Goal: Information Seeking & Learning: Check status

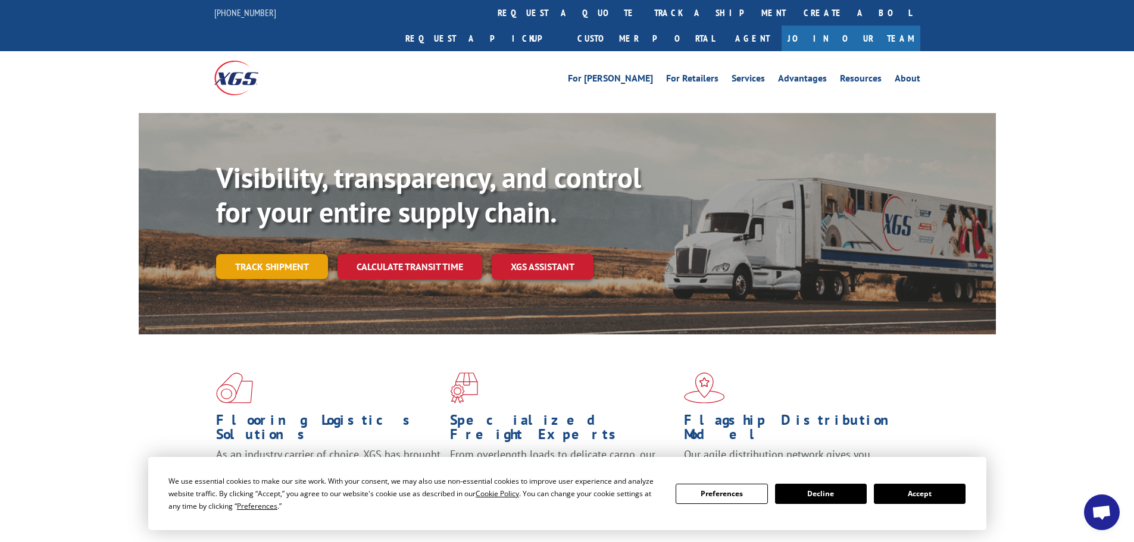
click at [265, 254] on link "Track shipment" at bounding box center [272, 266] width 112 height 25
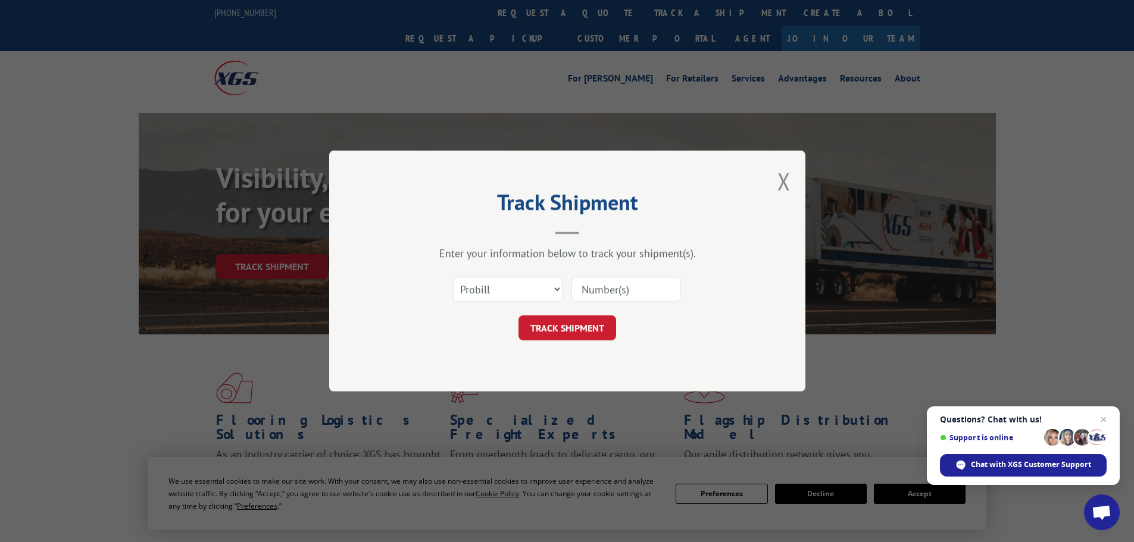
paste input "1ZE96R110330191000"
type input "1ZE96R110330191000"
click at [568, 327] on button "TRACK SHIPMENT" at bounding box center [567, 327] width 98 height 25
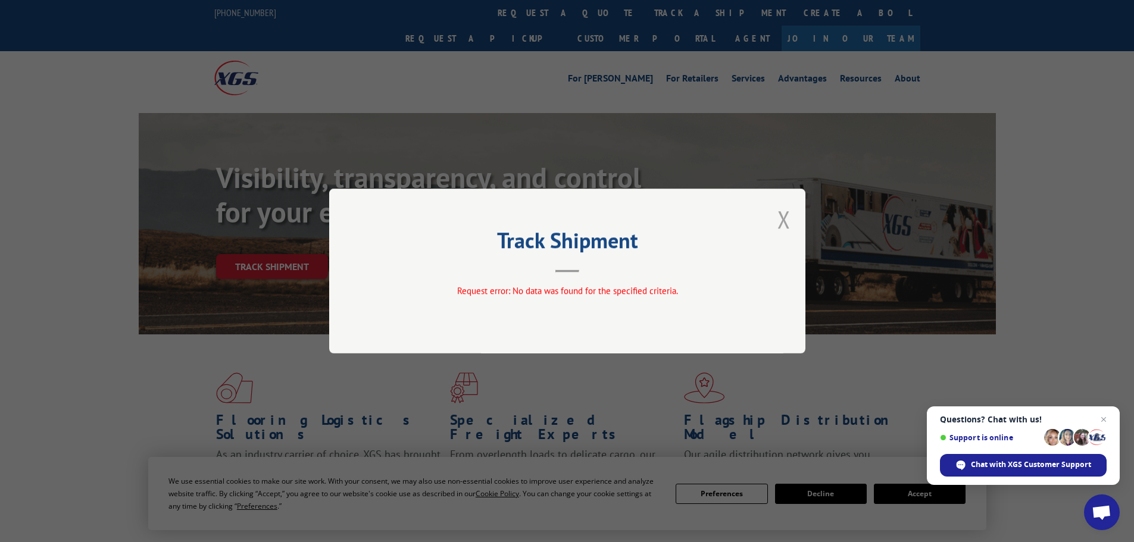
click at [780, 214] on button "Close modal" at bounding box center [783, 220] width 13 height 32
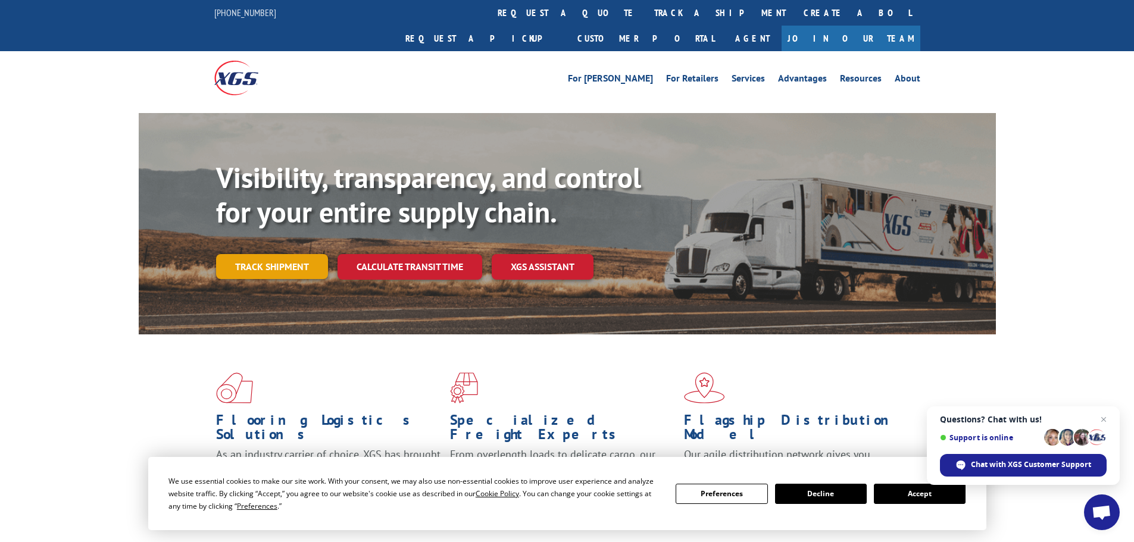
click at [280, 254] on link "Track shipment" at bounding box center [272, 266] width 112 height 25
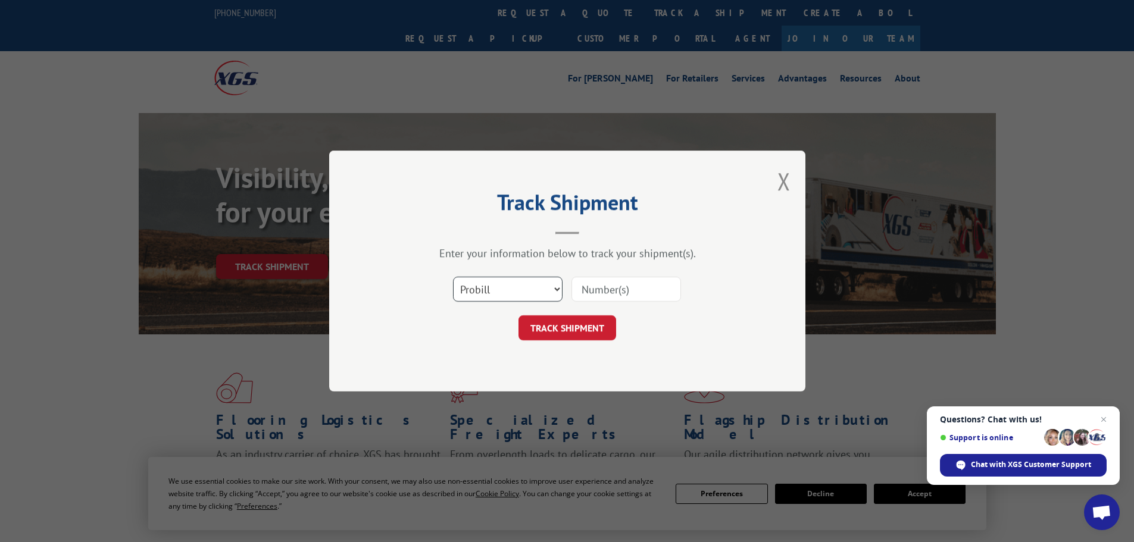
click at [553, 287] on select "Select category... Probill BOL PO" at bounding box center [507, 289] width 109 height 25
select select "bol"
click at [453, 277] on select "Select category... Probill BOL PO" at bounding box center [507, 289] width 109 height 25
paste input "5530093"
type input "5530093"
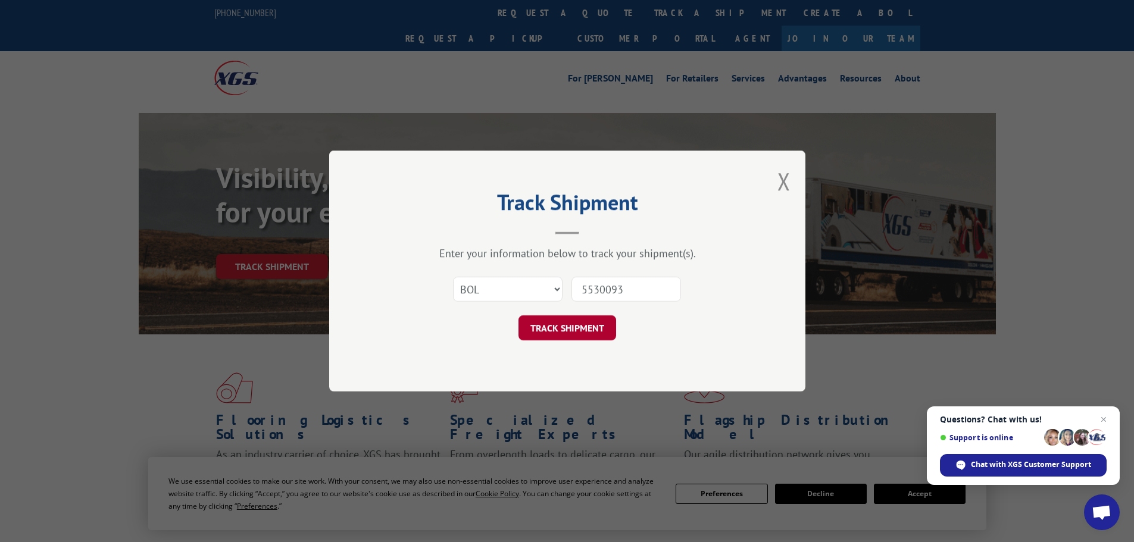
click at [571, 327] on button "TRACK SHIPMENT" at bounding box center [567, 327] width 98 height 25
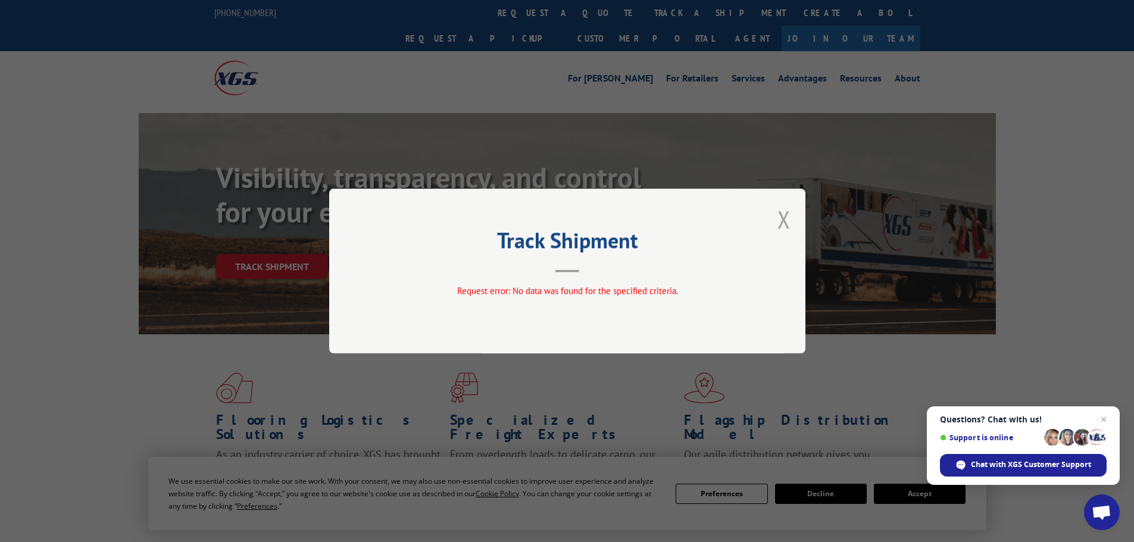
click at [786, 220] on button "Close modal" at bounding box center [783, 220] width 13 height 32
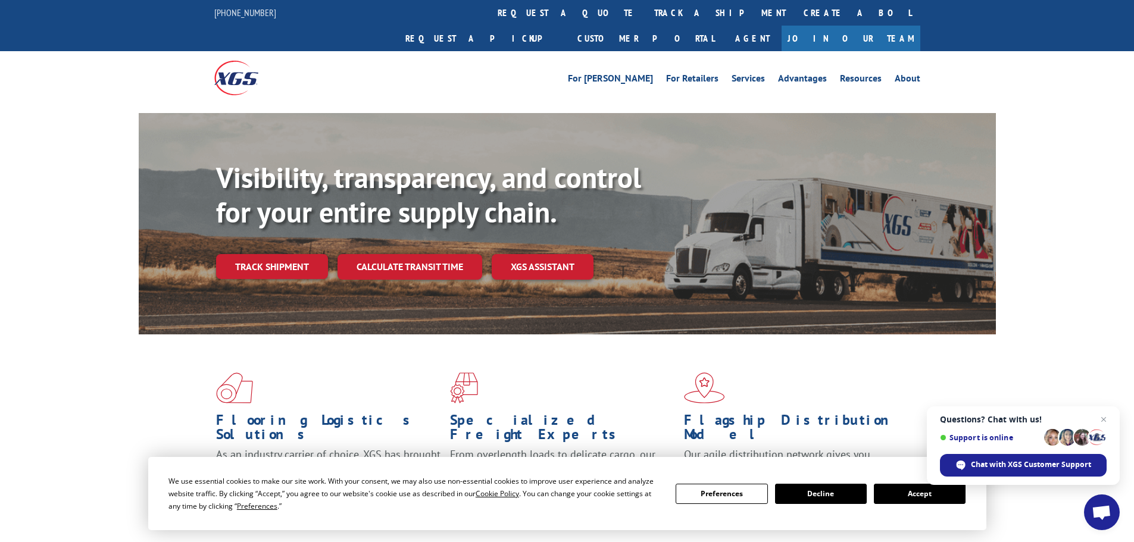
click at [916, 497] on button "Accept" at bounding box center [920, 494] width 92 height 20
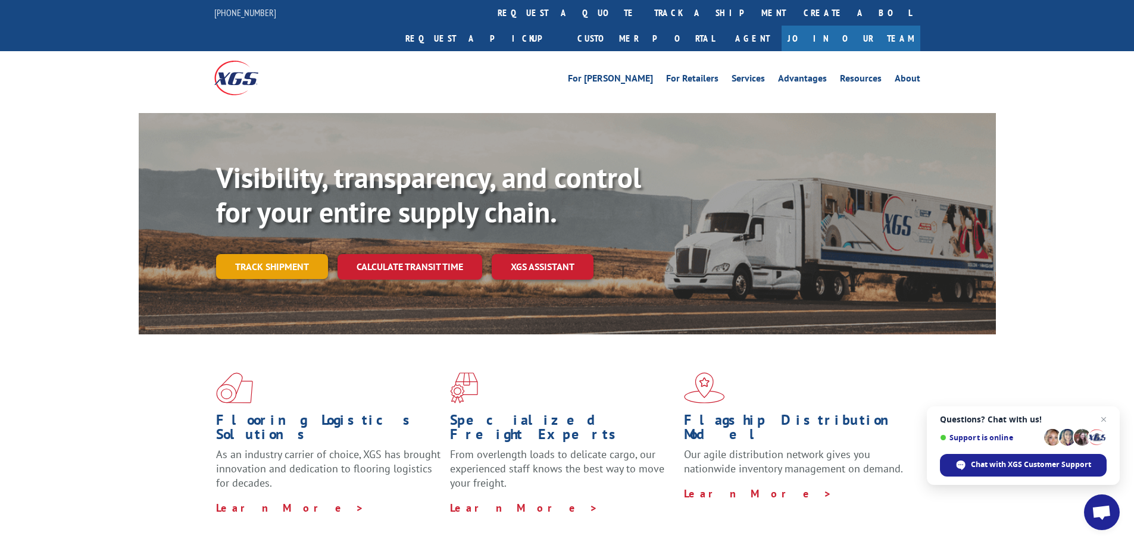
click at [261, 254] on link "Track shipment" at bounding box center [272, 266] width 112 height 25
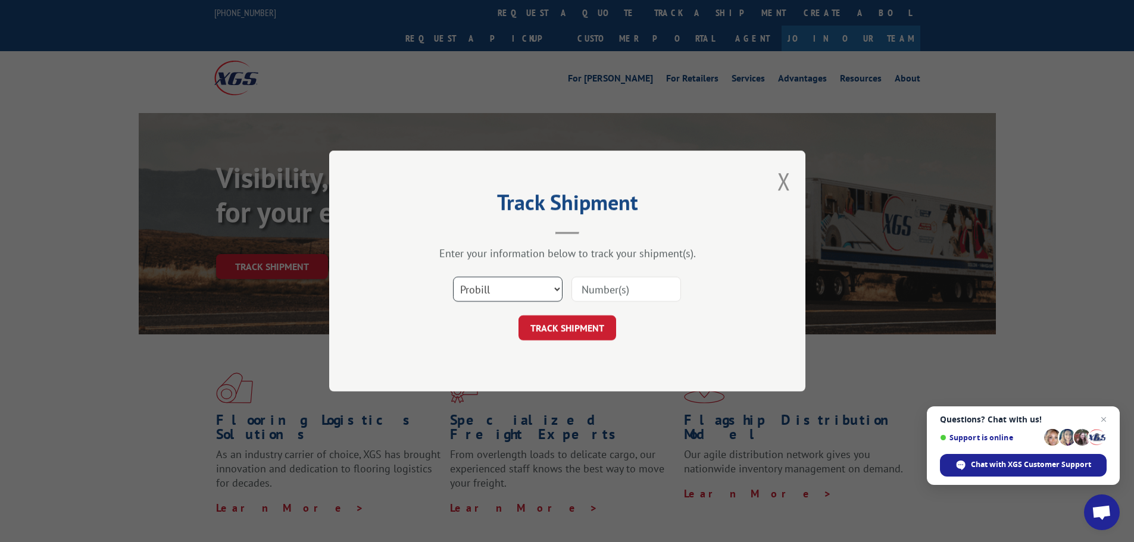
click at [558, 289] on select "Select category... Probill BOL PO" at bounding box center [507, 289] width 109 height 25
select select "bol"
click at [453, 277] on select "Select category... Probill BOL PO" at bounding box center [507, 289] width 109 height 25
paste input "5530093"
type input "5530093"
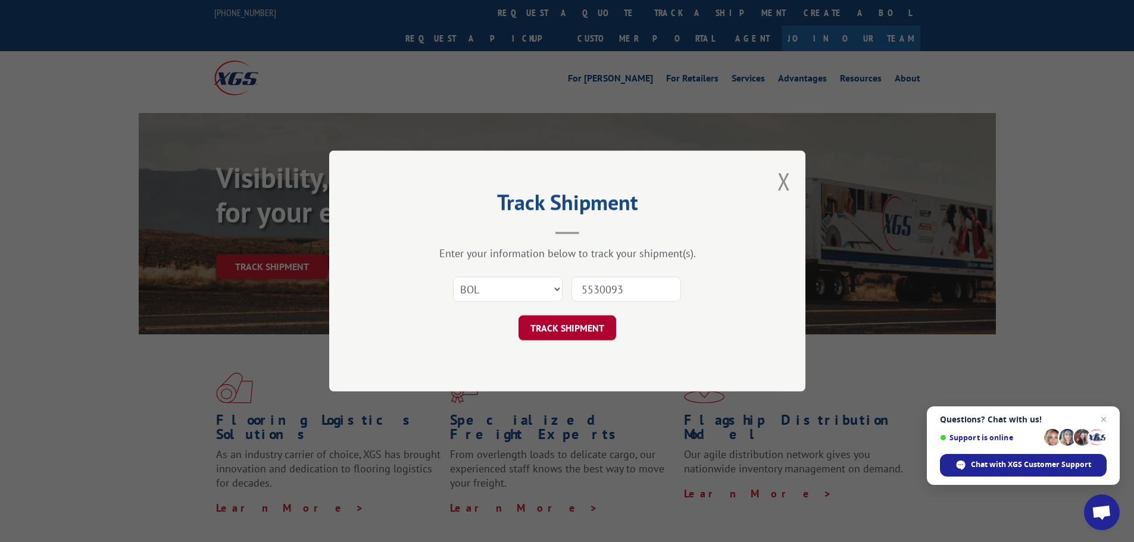
click at [559, 325] on button "TRACK SHIPMENT" at bounding box center [567, 327] width 98 height 25
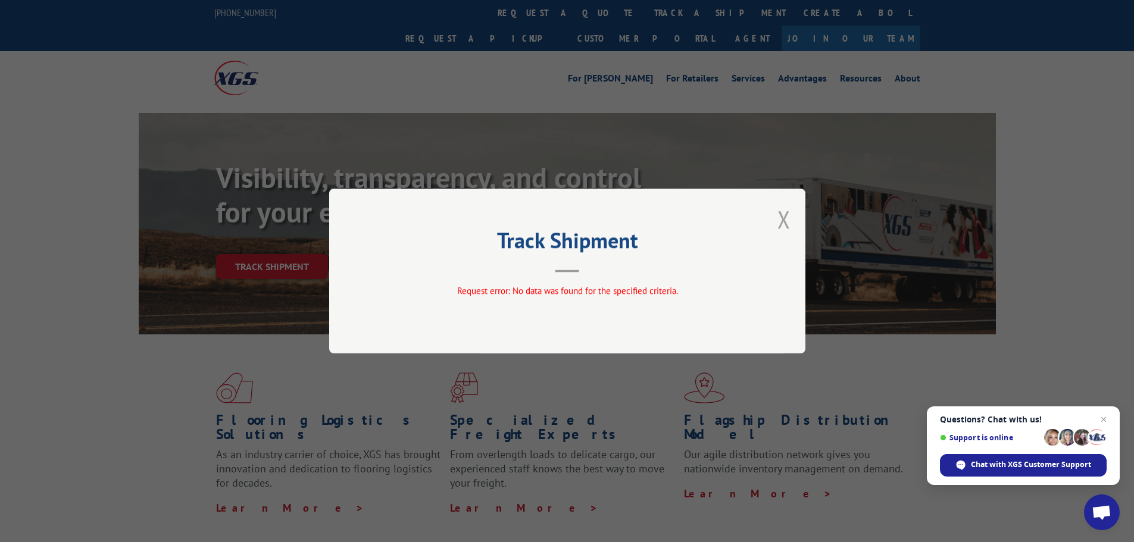
click at [777, 216] on button "Close modal" at bounding box center [783, 220] width 13 height 32
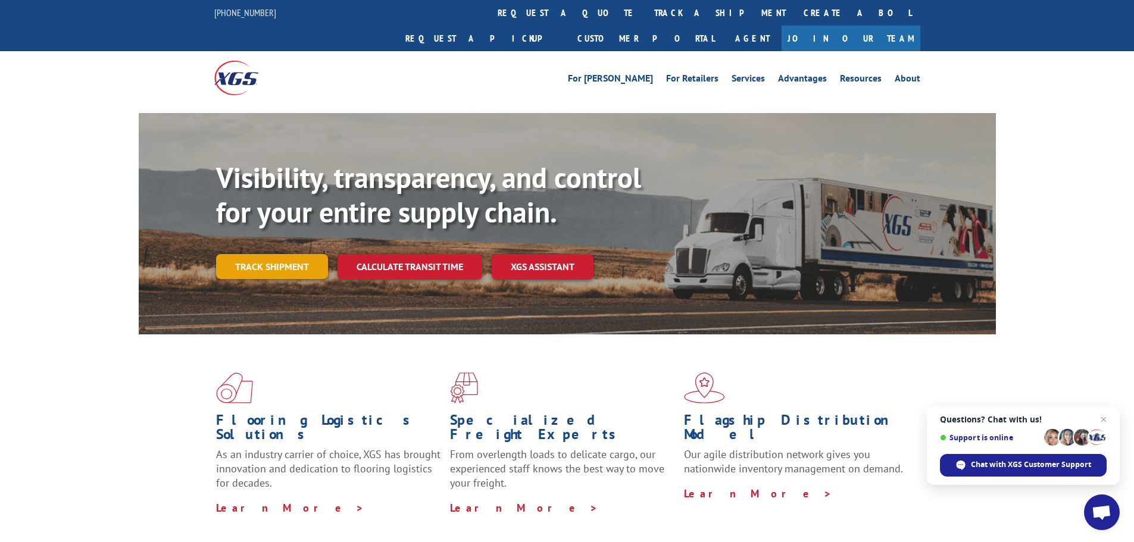
click at [261, 254] on link "Track shipment" at bounding box center [272, 266] width 112 height 25
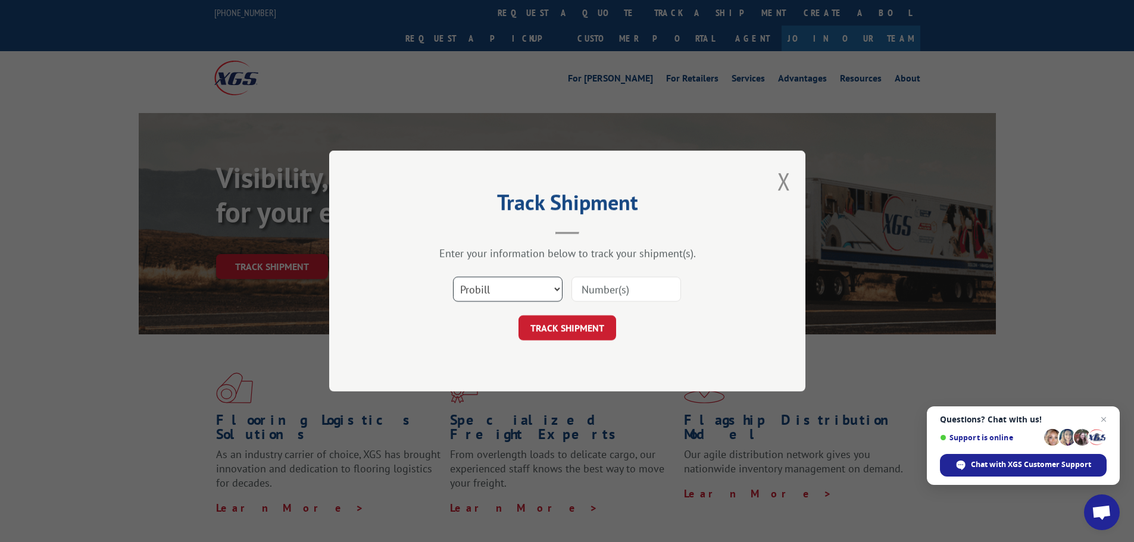
click at [552, 289] on select "Select category... Probill BOL PO" at bounding box center [507, 289] width 109 height 25
select select "bol"
click at [453, 277] on select "Select category... Probill BOL PO" at bounding box center [507, 289] width 109 height 25
paste input "471217"
type input "471217"
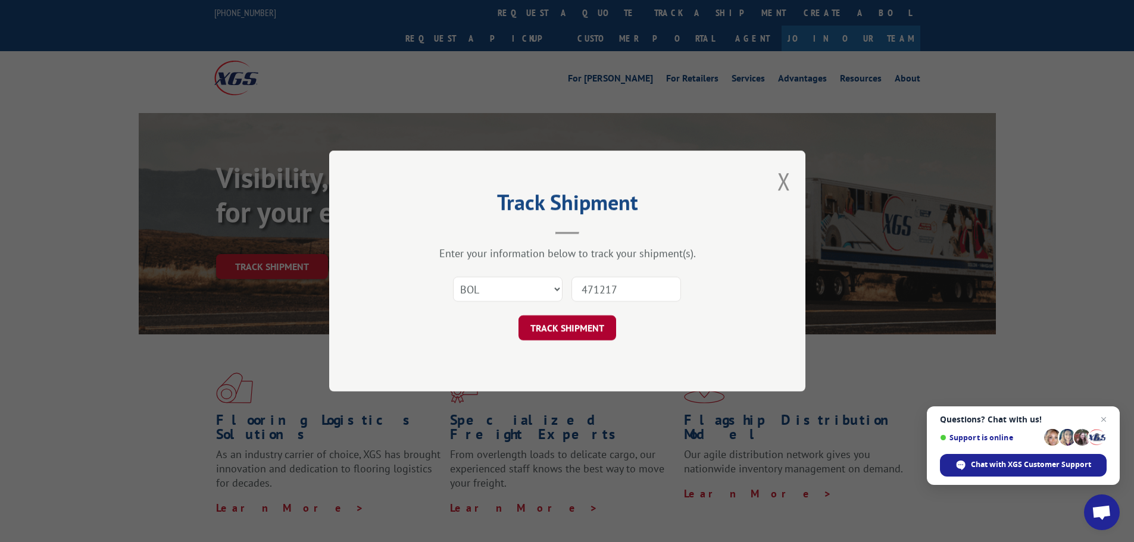
click at [567, 328] on button "TRACK SHIPMENT" at bounding box center [567, 327] width 98 height 25
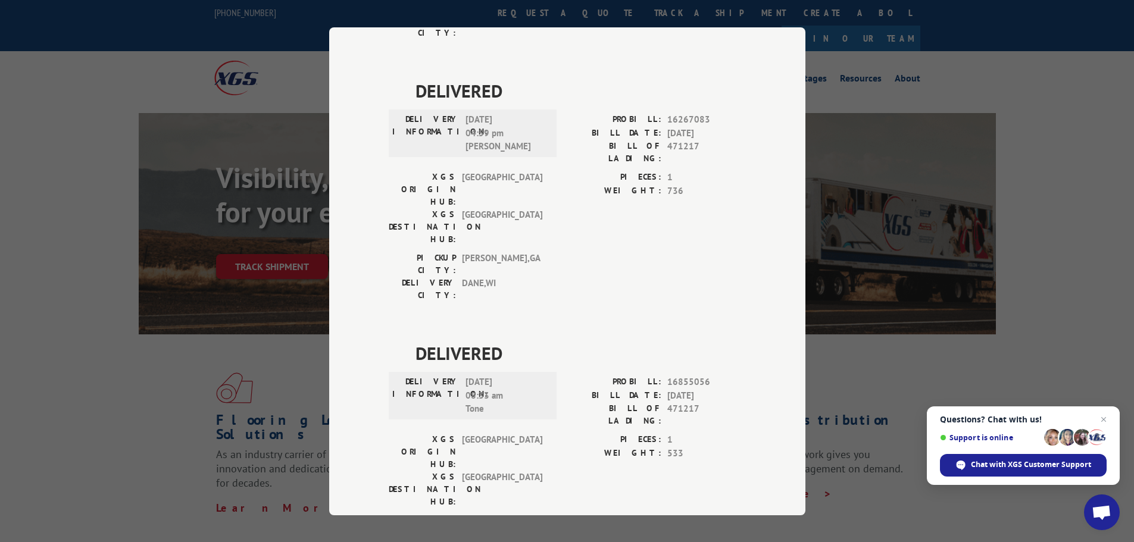
scroll to position [1369, 0]
